Goal: Task Accomplishment & Management: Use online tool/utility

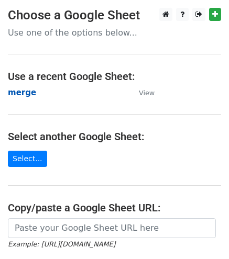
click at [20, 94] on strong "merge" at bounding box center [22, 92] width 28 height 9
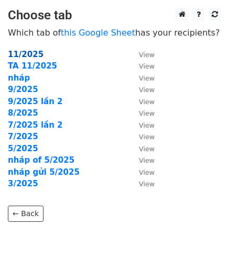
click at [29, 51] on strong "11/2025" at bounding box center [26, 54] width 36 height 9
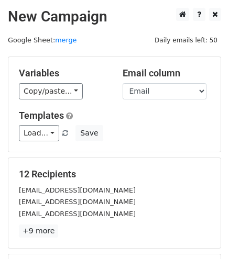
scroll to position [146, 0]
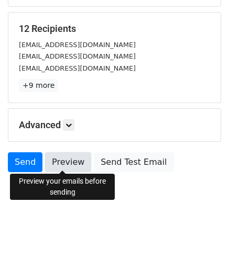
click at [61, 160] on link "Preview" at bounding box center [68, 162] width 46 height 20
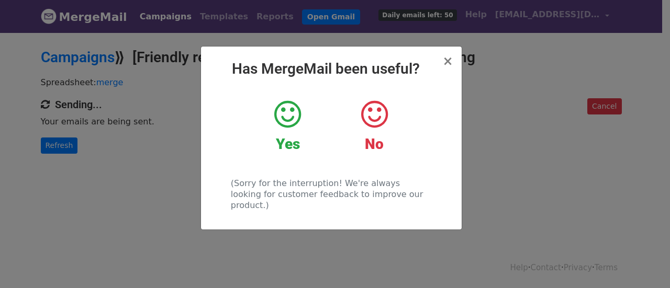
click at [301, 117] on div "Yes" at bounding box center [287, 126] width 71 height 54
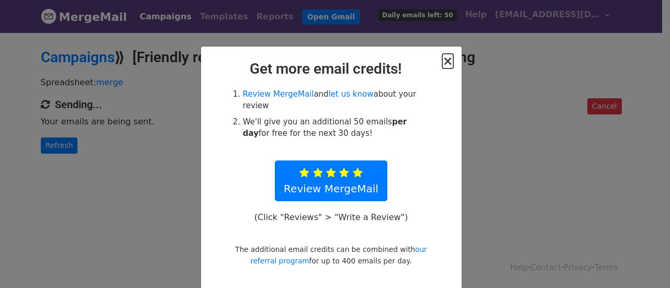
click at [442, 62] on span "×" at bounding box center [447, 61] width 10 height 15
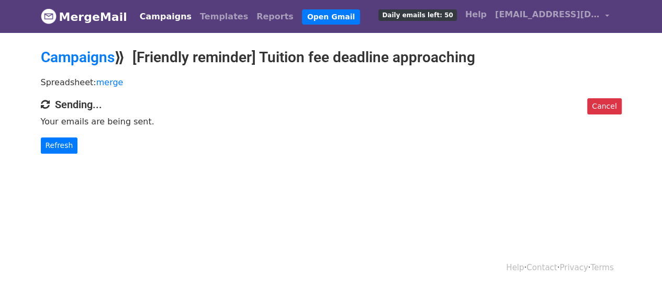
scroll to position [1, 0]
